Goal: Information Seeking & Learning: Learn about a topic

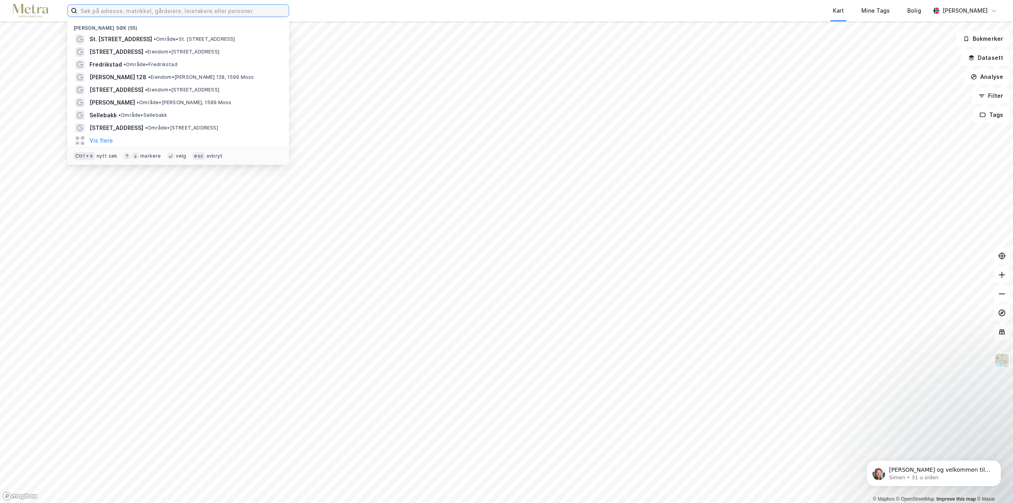
paste input "Dr. [STREET_ADDRESS]."
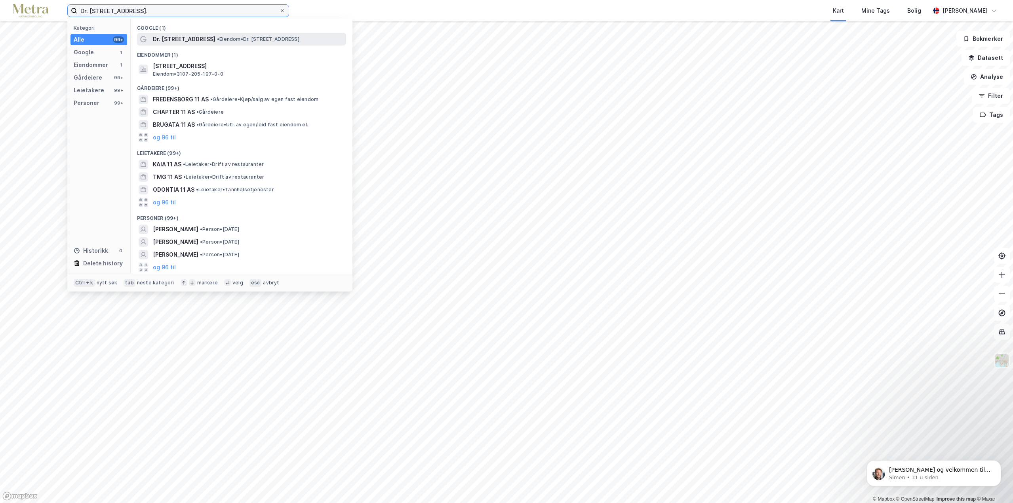
type input "Dr. [STREET_ADDRESS]."
click at [217, 38] on span "• Eiendom • Dr. [STREET_ADDRESS]" at bounding box center [258, 39] width 82 height 6
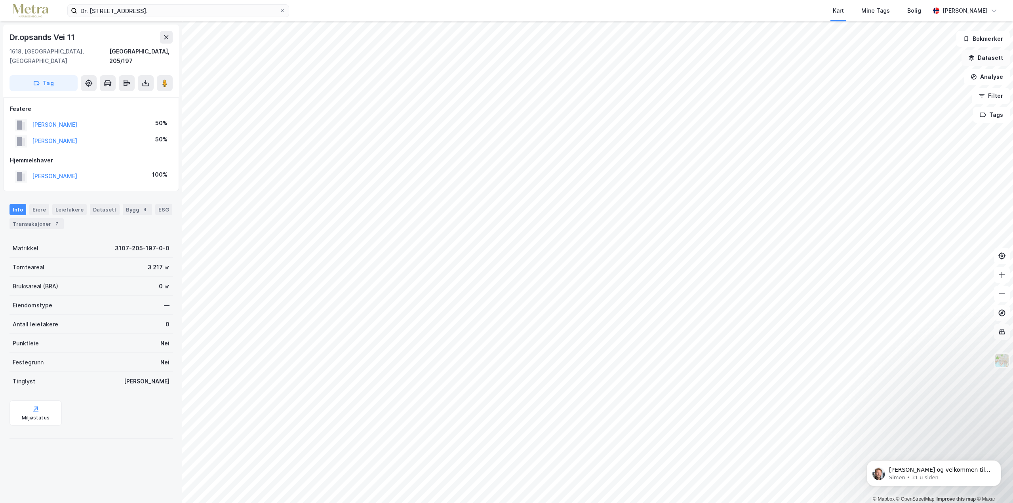
click at [981, 57] on button "Datasett" at bounding box center [985, 58] width 48 height 16
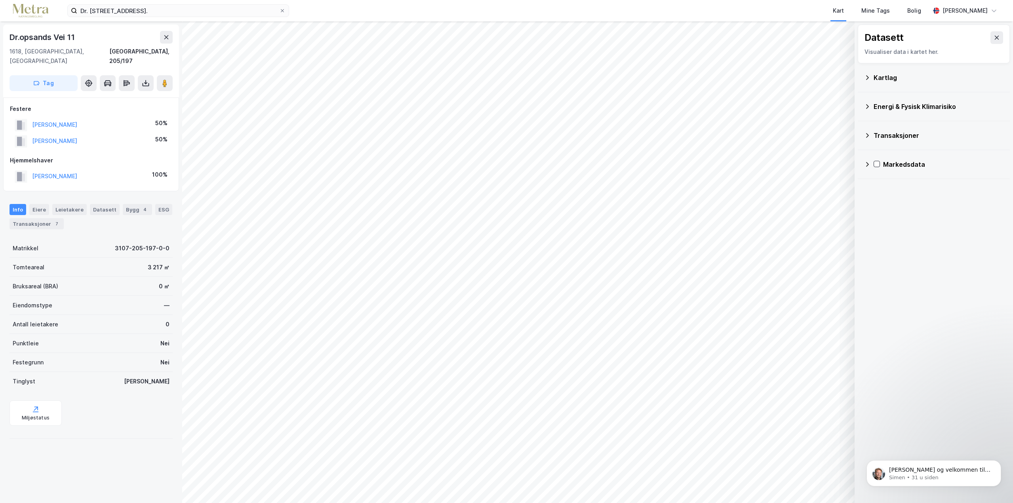
click at [894, 76] on div "Kartlag" at bounding box center [938, 78] width 130 height 10
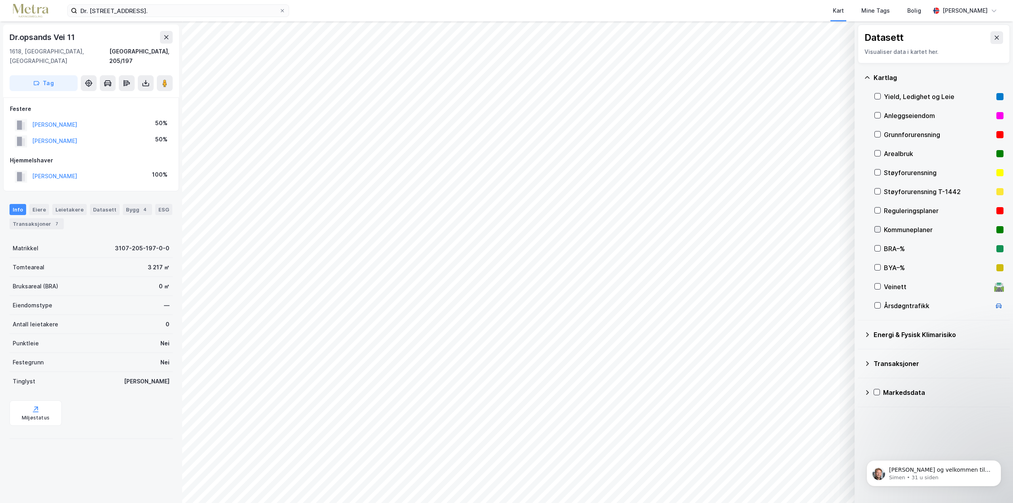
click at [878, 230] on icon at bounding box center [877, 229] width 6 height 6
click at [878, 208] on icon at bounding box center [877, 210] width 6 height 6
click at [878, 228] on icon at bounding box center [877, 229] width 6 height 6
